Goal: Connect with others: Establish contact or relationships with other users

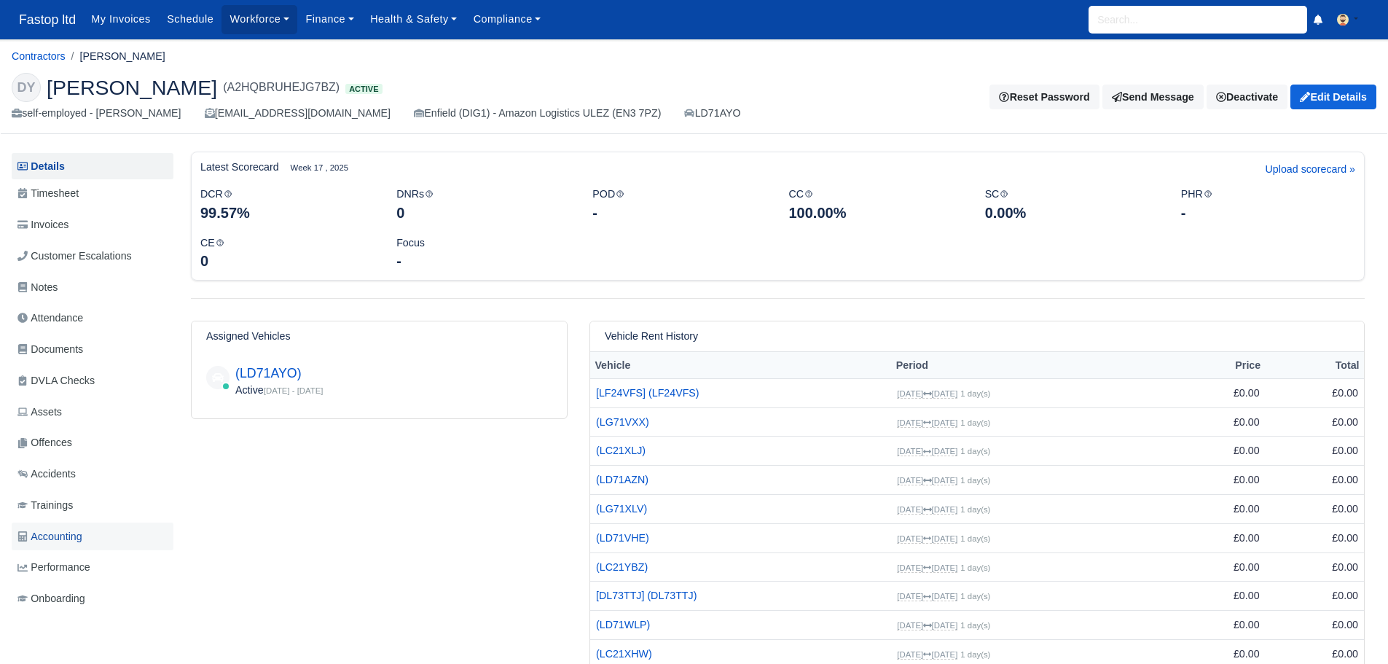
click at [66, 533] on span "Accounting" at bounding box center [49, 536] width 65 height 17
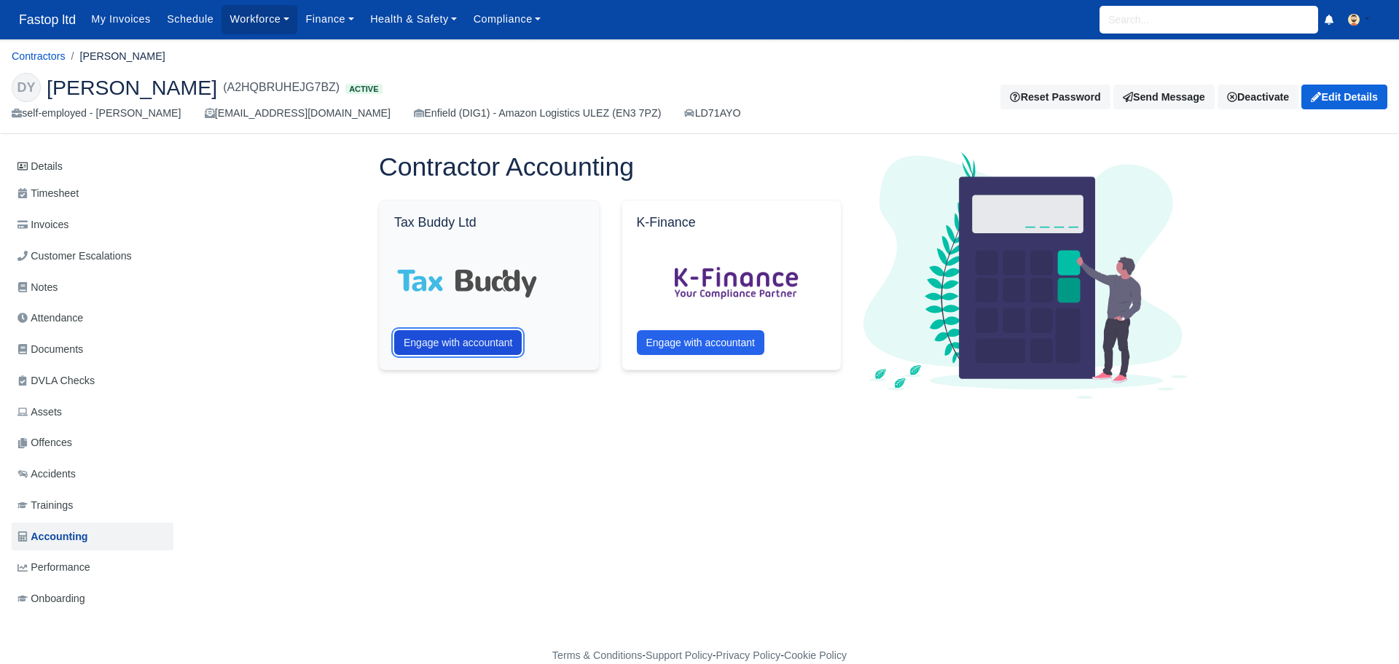
click at [469, 340] on button "Engage with accountant" at bounding box center [458, 342] width 128 height 25
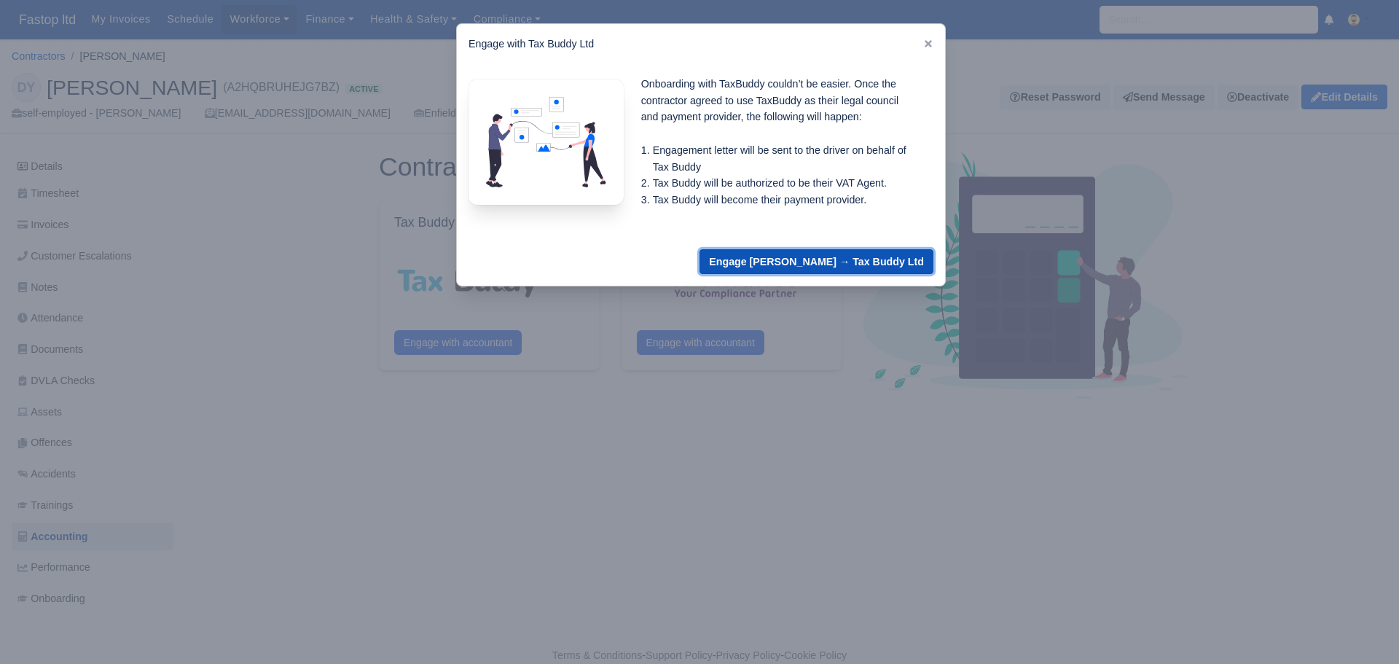
click at [863, 260] on button "Engage David yau → Tax Buddy Ltd" at bounding box center [816, 261] width 234 height 25
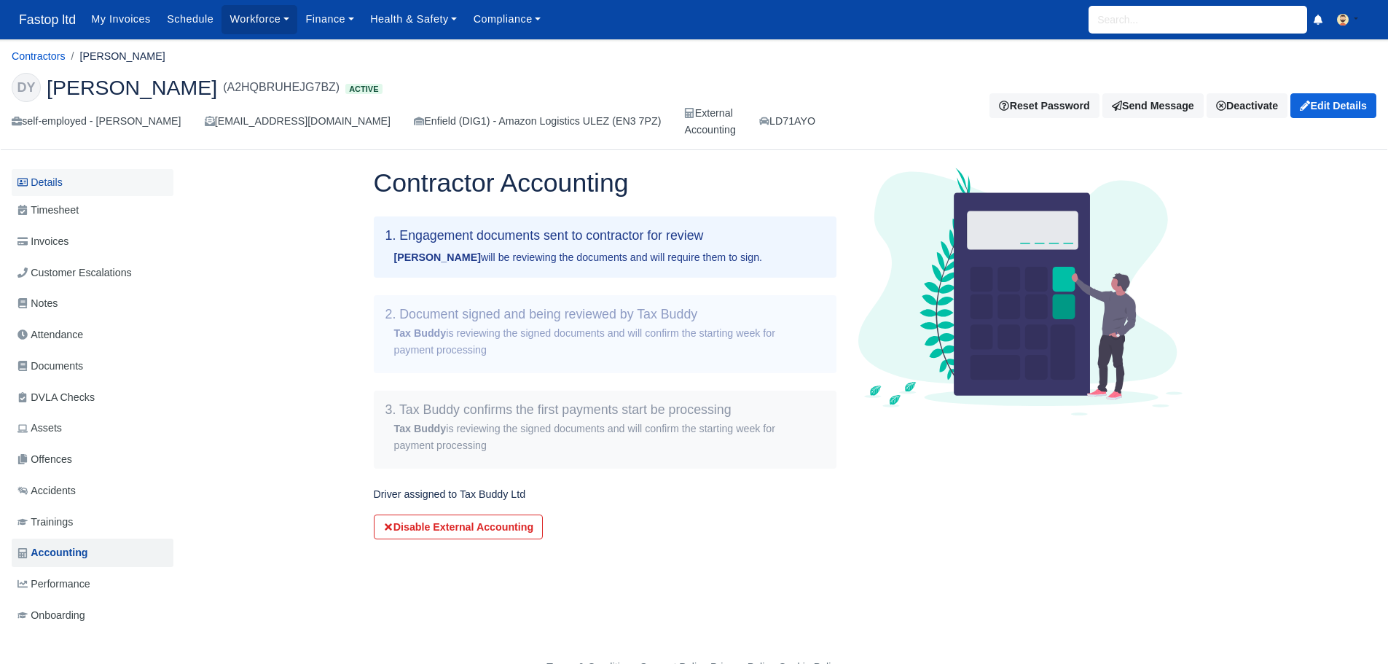
click at [45, 179] on link "Details" at bounding box center [93, 182] width 162 height 27
